Goal: Find contact information: Find contact information

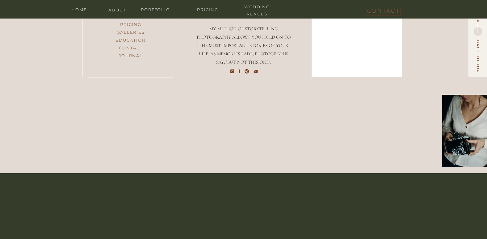
scroll to position [2835, 0]
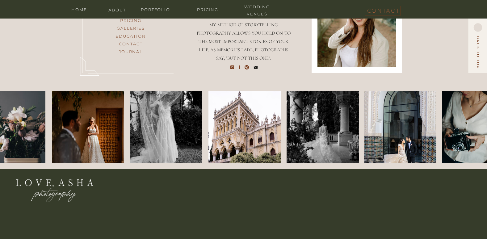
click at [256, 67] on icon at bounding box center [256, 67] width 4 height 4
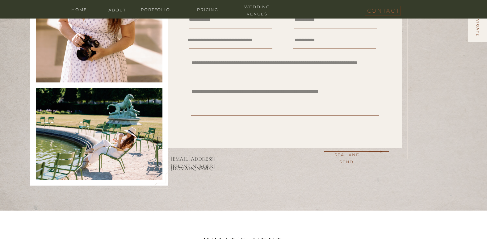
scroll to position [228, 0]
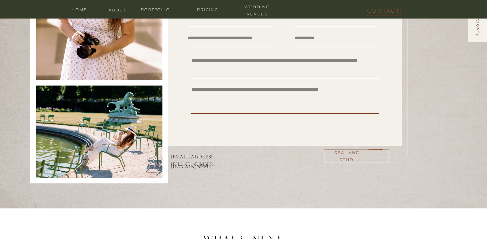
click at [185, 156] on p "asha@loveasha.com" at bounding box center [193, 156] width 45 height 9
click at [198, 156] on p "asha@loveasha.com" at bounding box center [193, 156] width 45 height 9
click at [175, 164] on p "[PHONE_NUMBER]" at bounding box center [185, 163] width 28 height 7
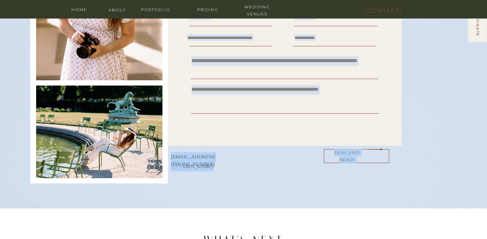
drag, startPoint x: 200, startPoint y: 164, endPoint x: 180, endPoint y: 165, distance: 20.4
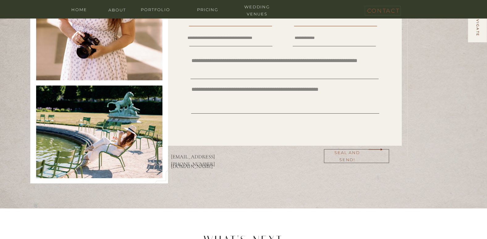
drag, startPoint x: 180, startPoint y: 165, endPoint x: 211, endPoint y: 165, distance: 30.9
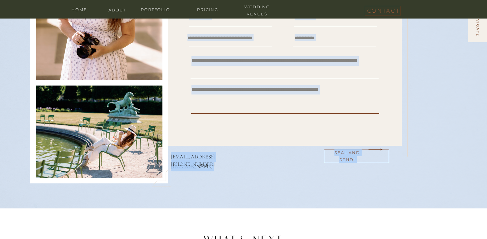
drag, startPoint x: 201, startPoint y: 166, endPoint x: 188, endPoint y: 166, distance: 13.0
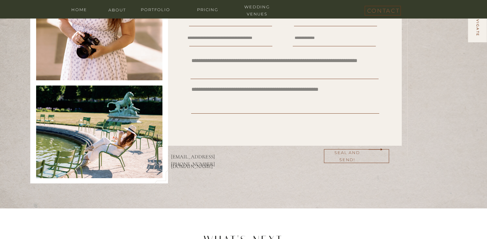
drag, startPoint x: 188, startPoint y: 166, endPoint x: 184, endPoint y: 177, distance: 11.5
